Goal: Task Accomplishment & Management: Manage account settings

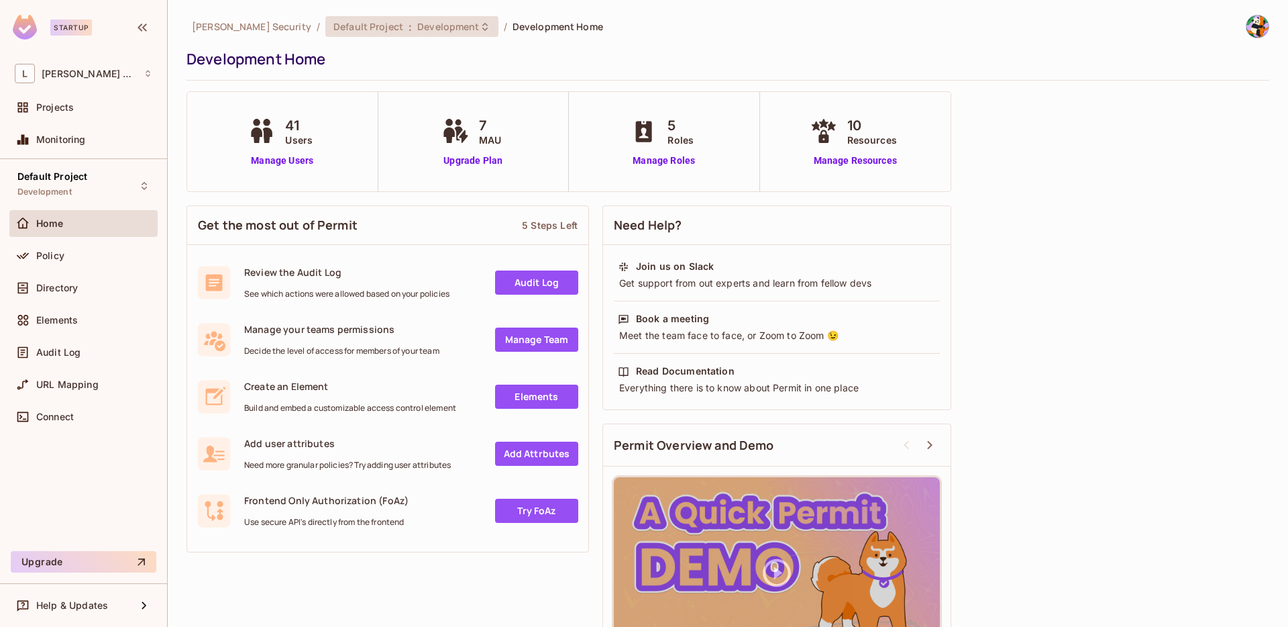
click at [417, 29] on span "Development" at bounding box center [448, 26] width 62 height 13
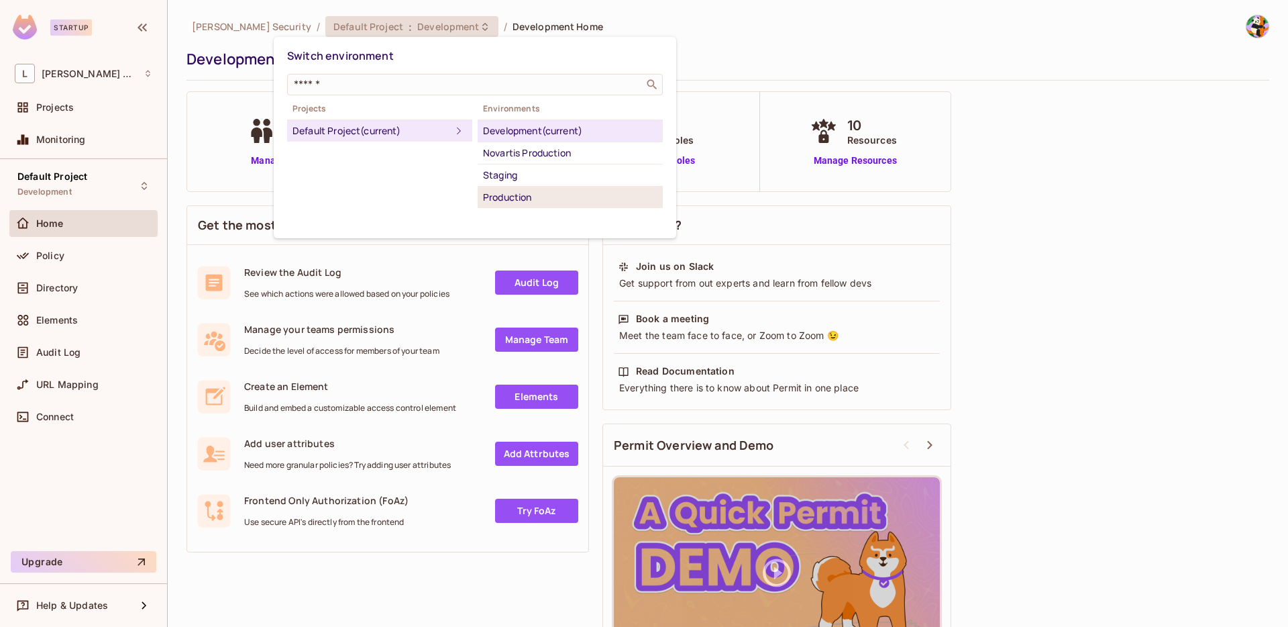
click at [508, 195] on div "Production" at bounding box center [570, 197] width 174 height 16
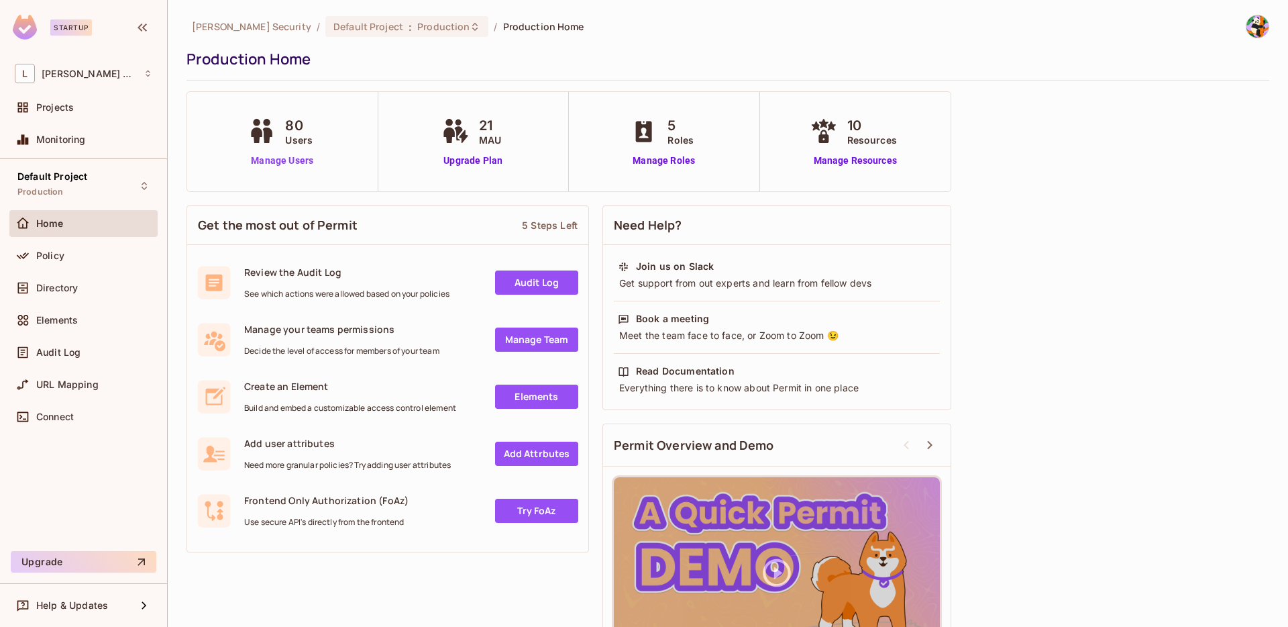
click at [267, 159] on link "Manage Users" at bounding box center [282, 161] width 74 height 14
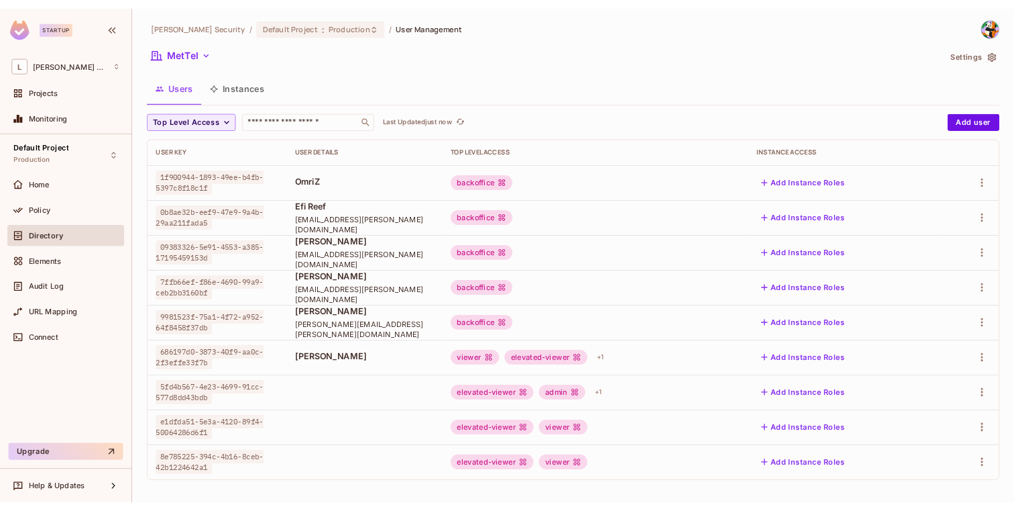
scroll to position [1, 0]
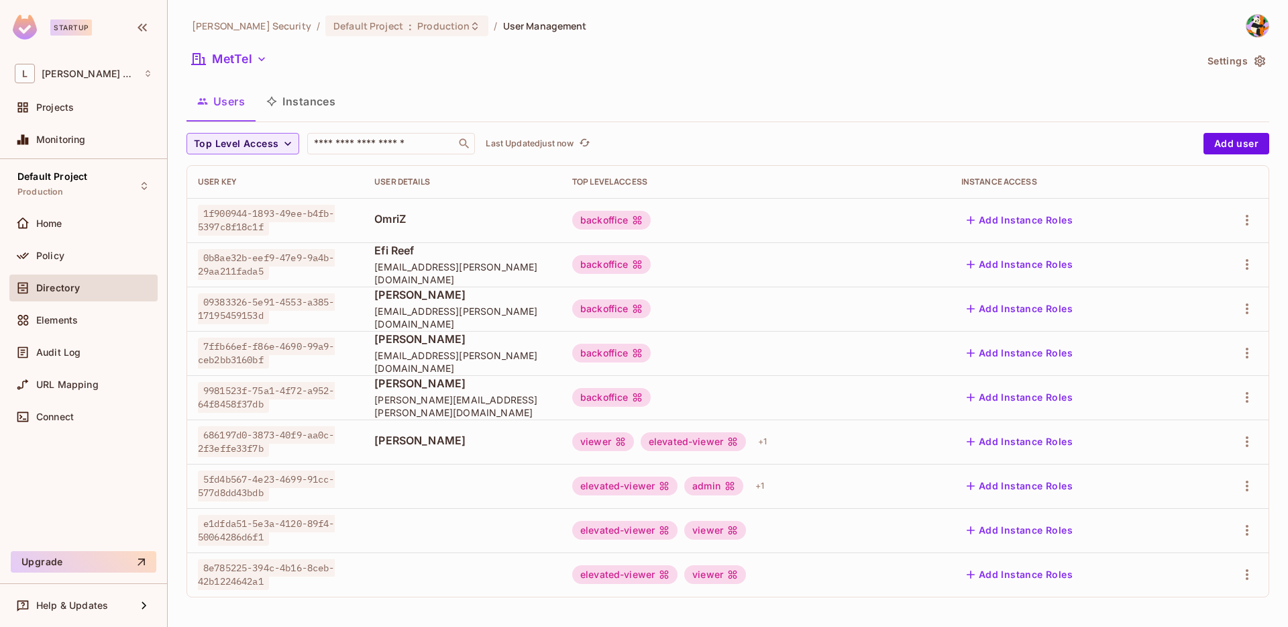
click at [747, 92] on div "Users Instances" at bounding box center [728, 102] width 1083 height 34
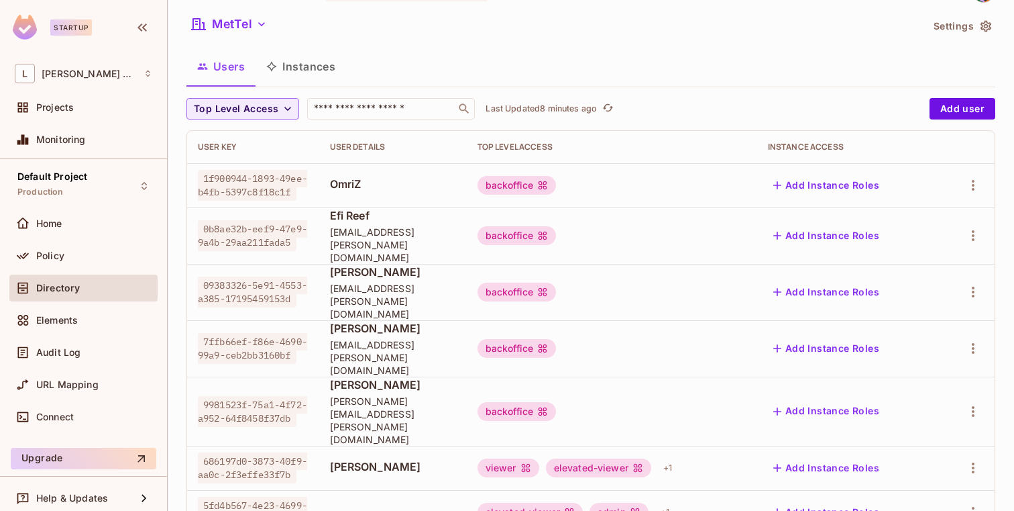
scroll to position [0, 0]
